Goal: Navigation & Orientation: Find specific page/section

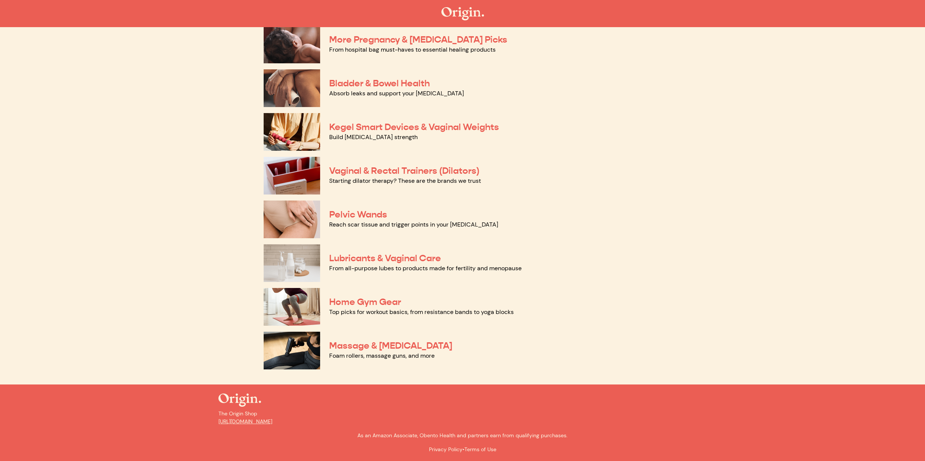
scroll to position [212, 0]
click at [305, 305] on img at bounding box center [292, 307] width 56 height 38
click at [288, 255] on img at bounding box center [292, 263] width 56 height 38
click at [302, 178] on img at bounding box center [292, 176] width 56 height 38
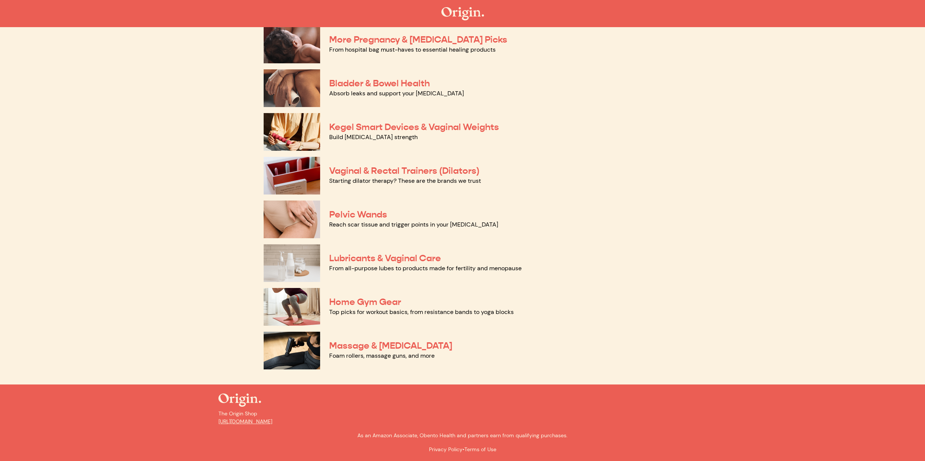
click at [272, 214] on img at bounding box center [292, 219] width 56 height 38
click at [289, 142] on img at bounding box center [292, 132] width 56 height 38
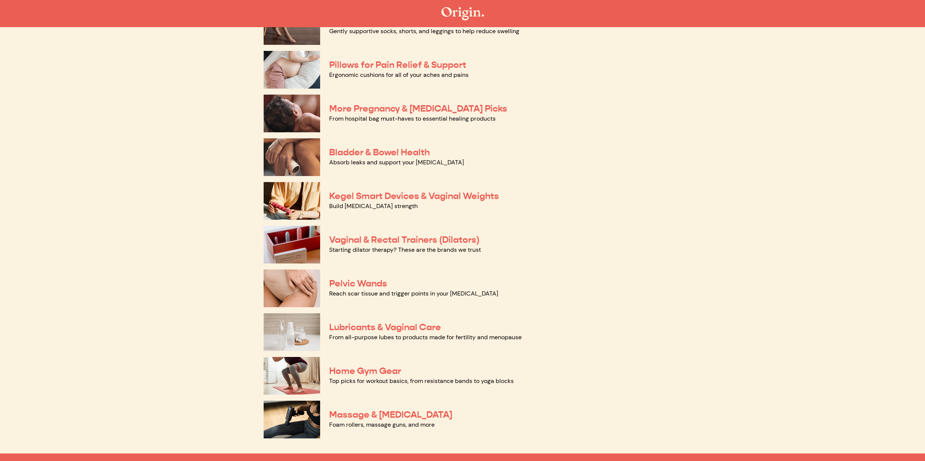
scroll to position [143, 0]
click at [299, 119] on img at bounding box center [292, 114] width 56 height 38
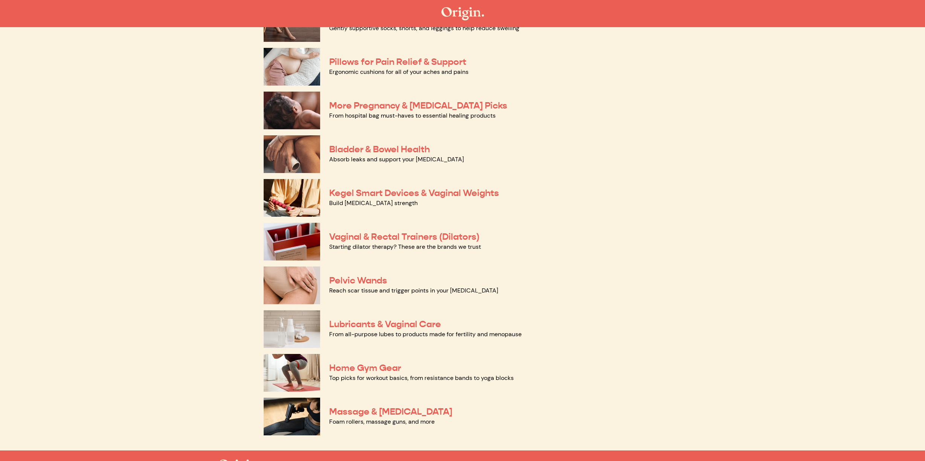
scroll to position [147, 0]
click at [297, 61] on img at bounding box center [292, 66] width 56 height 38
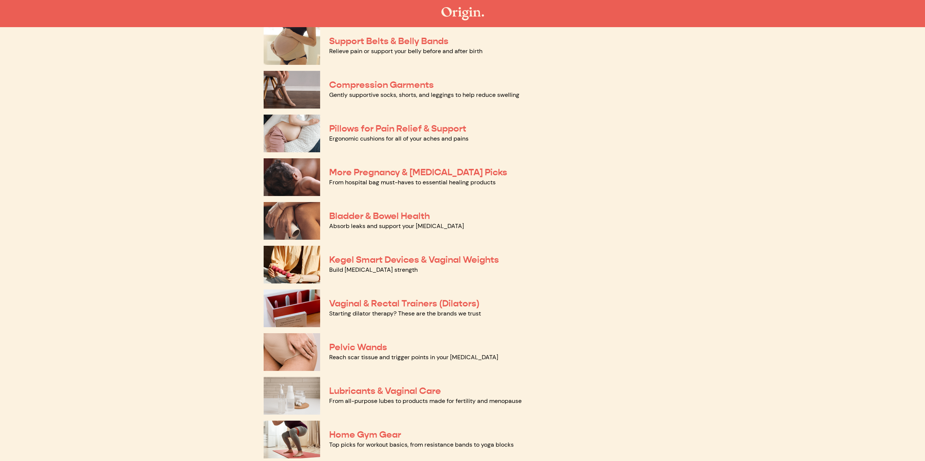
scroll to position [79, 0]
drag, startPoint x: 298, startPoint y: 80, endPoint x: 366, endPoint y: 95, distance: 70.0
click at [298, 80] on img at bounding box center [292, 90] width 56 height 38
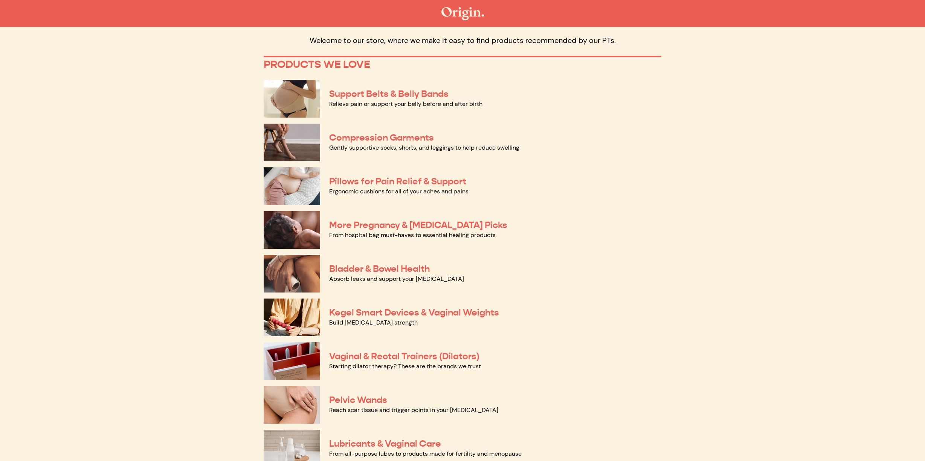
scroll to position [24, 0]
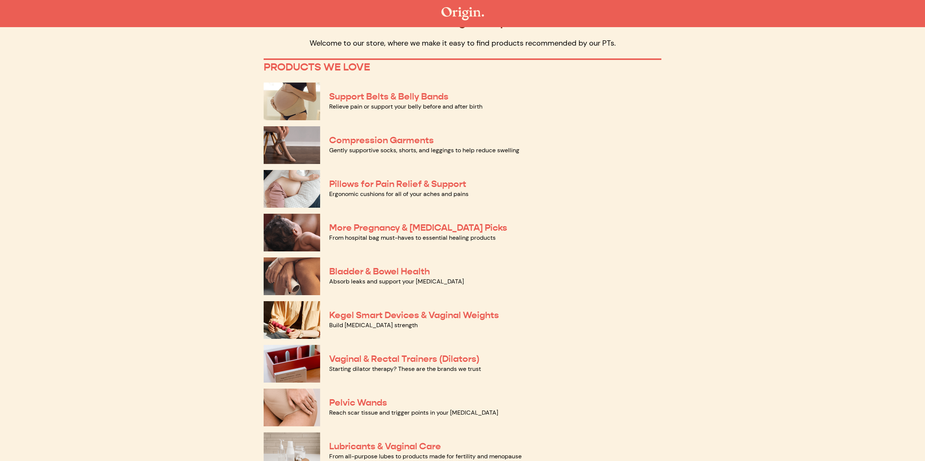
click at [307, 96] on img at bounding box center [292, 101] width 56 height 38
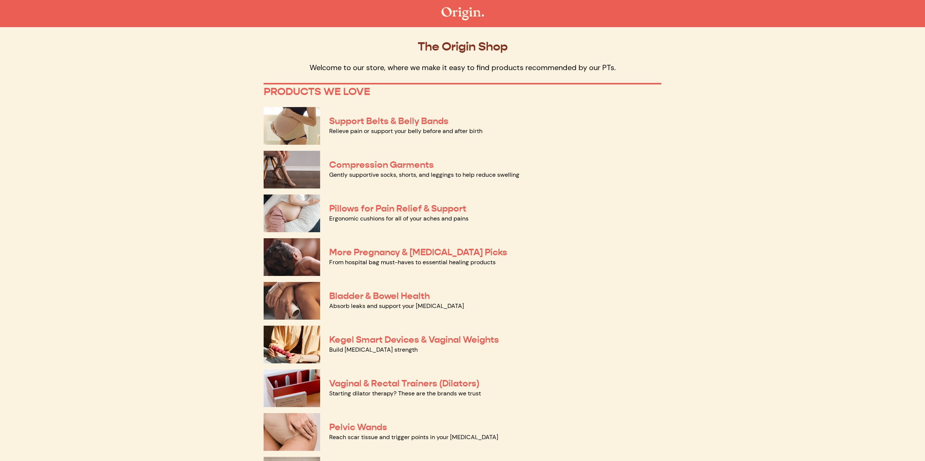
scroll to position [0, 0]
click at [472, 15] on img at bounding box center [462, 13] width 43 height 13
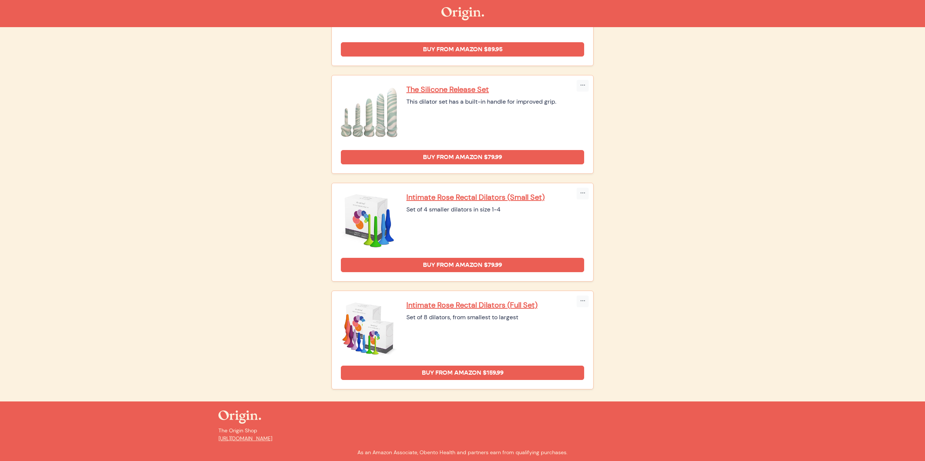
scroll to position [814, 0]
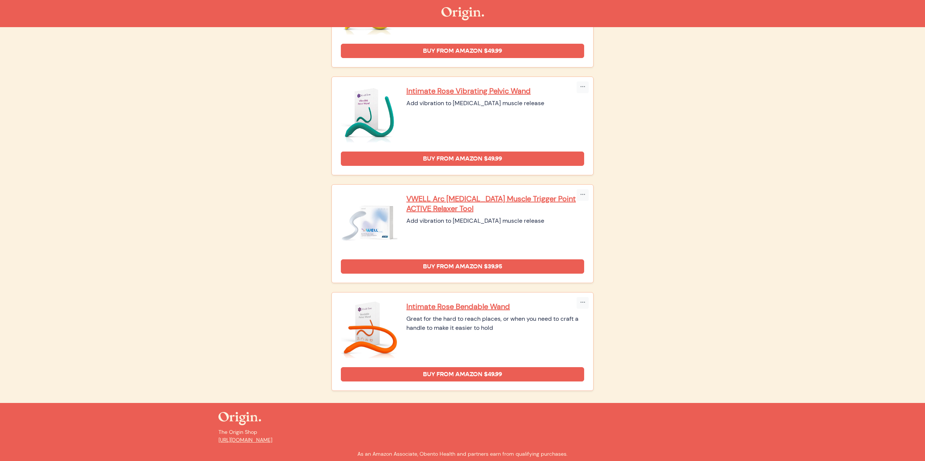
scroll to position [249, 0]
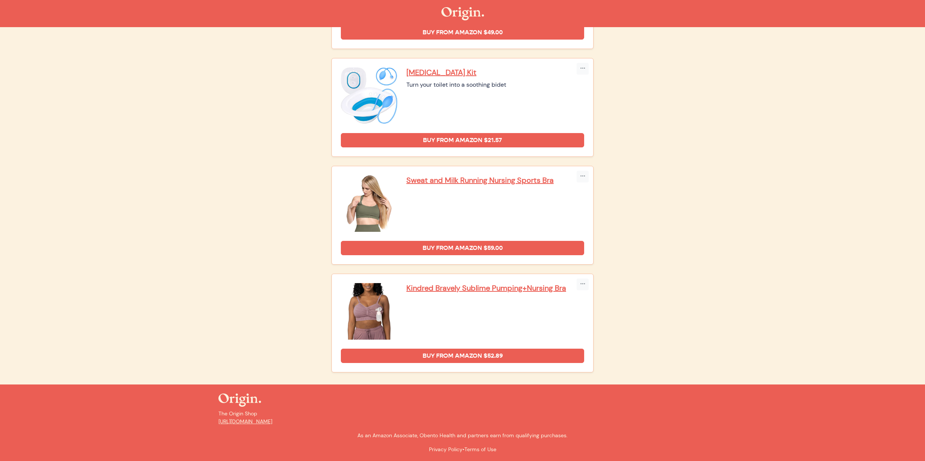
scroll to position [1461, 0]
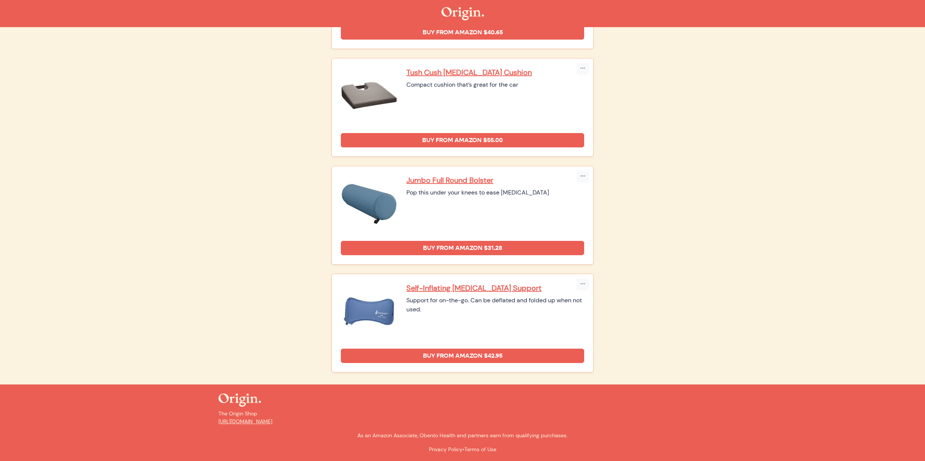
scroll to position [383, 0]
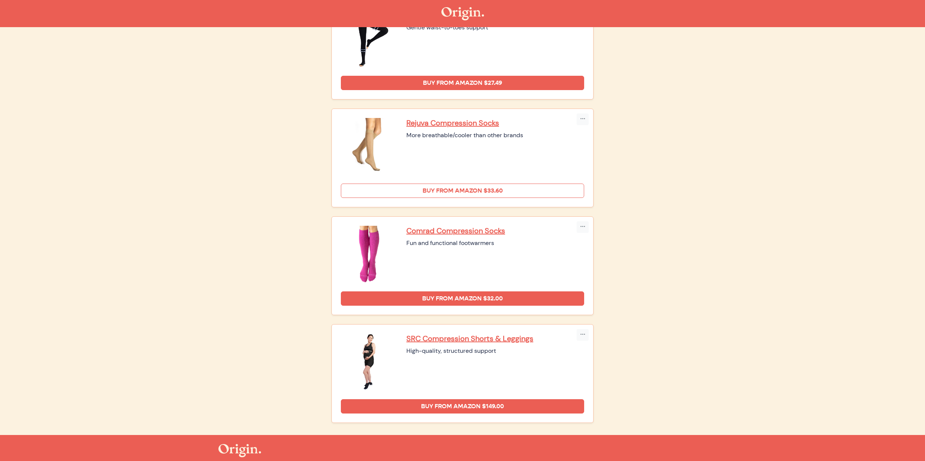
scroll to position [119, 0]
